Goal: Information Seeking & Learning: Learn about a topic

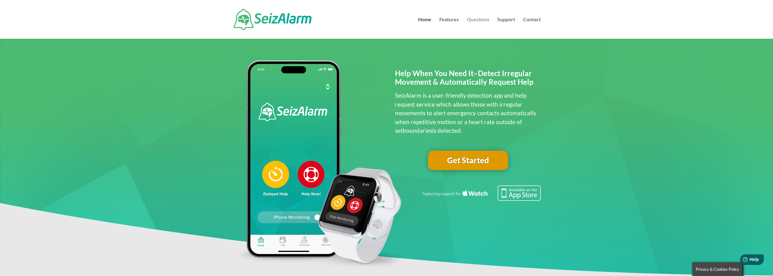
click at [477, 18] on link "Questions" at bounding box center [478, 28] width 23 height 22
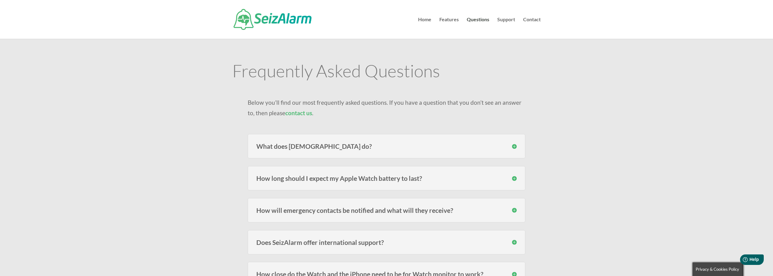
click at [415, 144] on h3 "What does SeizAlarm do?" at bounding box center [386, 146] width 260 height 6
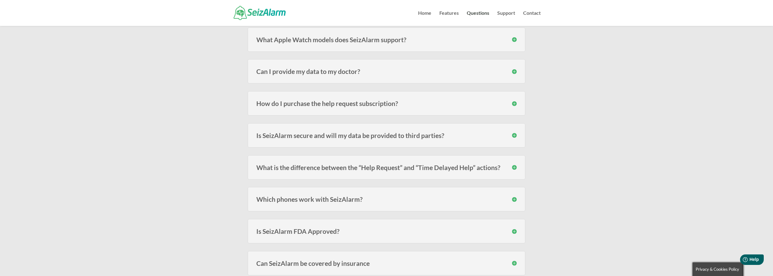
scroll to position [597, 0]
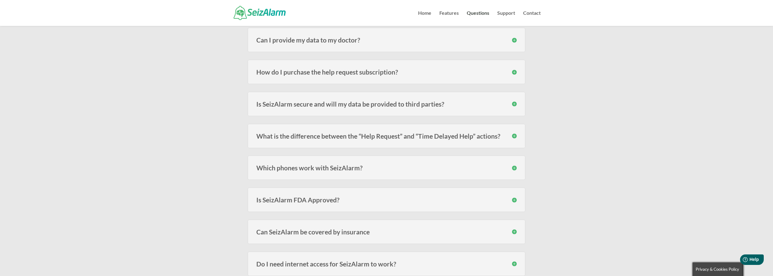
click at [366, 231] on h3 "Can SeizAlarm be covered by insurance" at bounding box center [386, 232] width 260 height 6
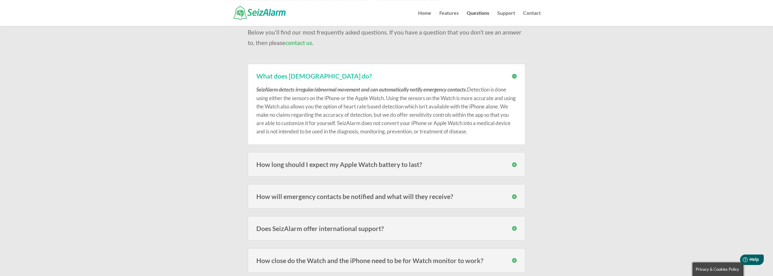
scroll to position [0, 0]
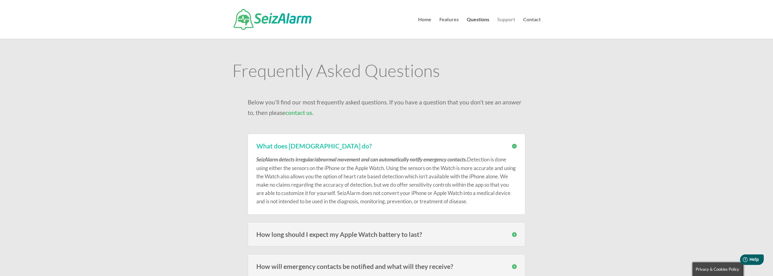
click at [503, 19] on link "Support" at bounding box center [506, 28] width 18 height 22
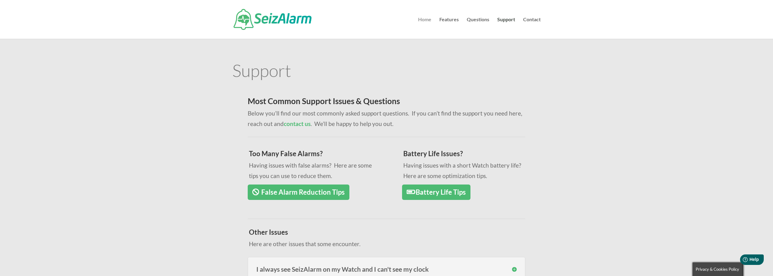
click at [423, 18] on link "Home" at bounding box center [424, 28] width 13 height 22
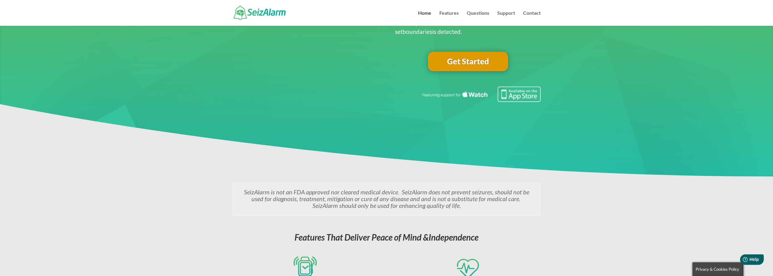
scroll to position [63, 0]
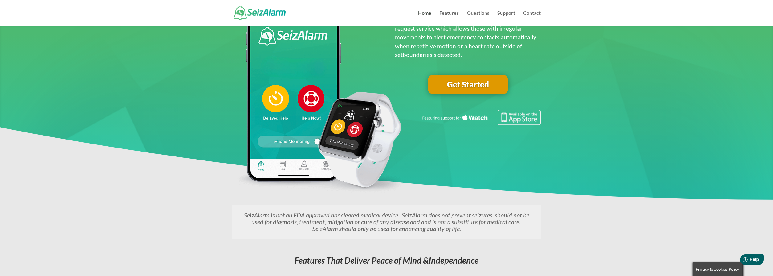
click at [481, 83] on link "Get Started" at bounding box center [468, 85] width 80 height 20
